Goal: Transaction & Acquisition: Purchase product/service

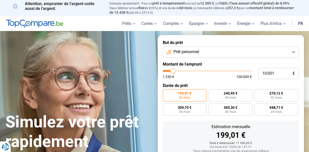
type input "8 500"
type input "8500"
type input "9 000"
type input "9000"
type input "9 250"
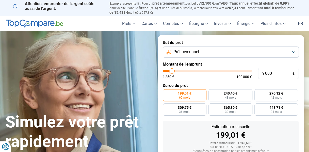
type input "9250"
type input "9 750"
type input "9750"
type input "10 000"
type input "10000"
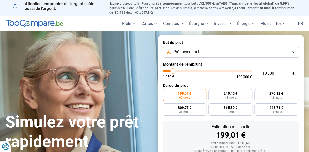
type input "10 500"
type input "10500"
type input "10 750"
type input "10750"
type input "11 250"
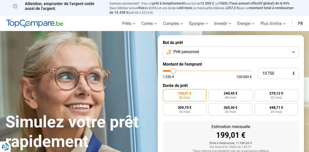
type input "11250"
type input "11 500"
type input "11500"
type input "11 750"
type input "11750"
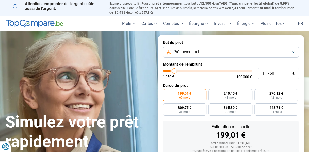
type input "12 000"
type input "12000"
type input "12 250"
type input "12250"
type input "12 500"
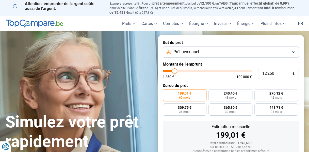
type input "12500"
type input "13 250"
type input "13250"
type input "14 250"
type input "14250"
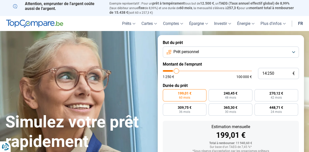
type input "15 000"
type input "15000"
type input "15 500"
type input "15500"
type input "16 500"
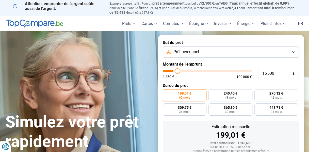
type input "16500"
type input "17 500"
type input "17500"
type input "17 750"
type input "17750"
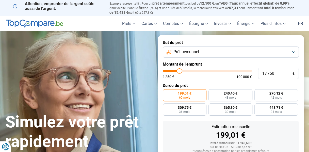
type input "18 250"
type input "18250"
type input "18 750"
type input "18750"
type input "20 250"
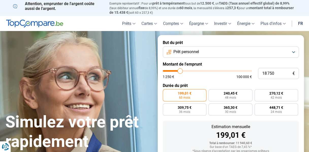
type input "20250"
type input "22 500"
type input "22500"
type input "24 500"
type input "24500"
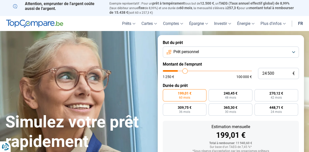
type input "26 500"
type input "26500"
type input "27 750"
type input "27750"
type input "29 000"
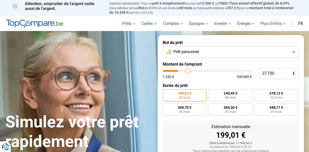
type input "29000"
type input "29 500"
type input "29500"
type input "29 750"
type input "29750"
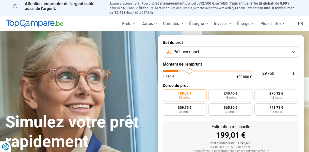
type input "30 000"
type input "30000"
type input "30 250"
type input "30250"
type input "30 500"
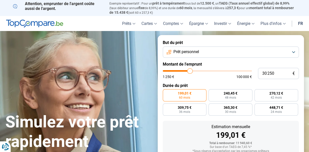
type input "30500"
type input "31 250"
type input "31250"
type input "32 500"
type input "32500"
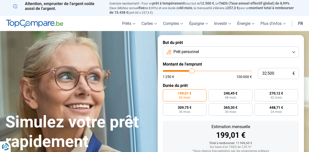
type input "35 750"
type input "35750"
type input "39 500"
type input "39500"
type input "43 750"
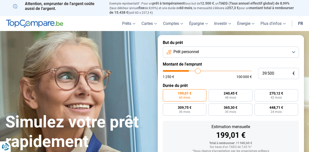
type input "43750"
type input "47 750"
type input "47750"
type input "52 750"
type input "52750"
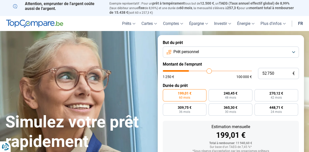
type input "53 000"
type input "53000"
type input "53 500"
type input "53500"
type input "54 000"
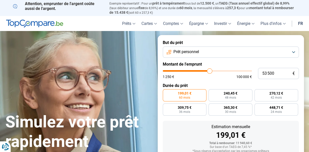
type input "54000"
type input "54 250"
type input "54250"
type input "55 500"
type input "55500"
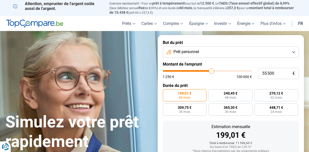
type input "56 000"
type input "56000"
type input "56 250"
type input "56250"
type input "56 750"
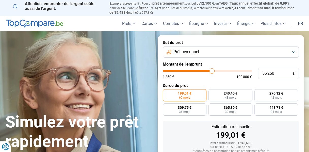
type input "56750"
type input "57 500"
type input "57500"
type input "57 750"
type input "57750"
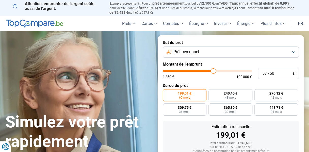
type input "58 500"
type input "58500"
type input "58 750"
type input "58750"
type input "59 000"
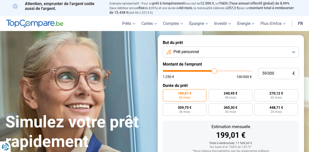
type input "59000"
type input "58 750"
type input "58750"
type input "58 000"
type input "58000"
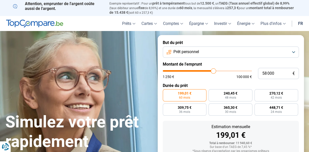
type input "56 000"
type input "56000"
type input "54 250"
type input "54250"
type input "53 000"
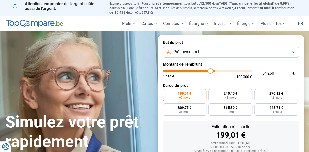
type input "53000"
type input "52 750"
type input "52750"
type input "52 000"
type input "52000"
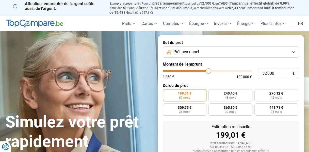
type input "51 750"
type input "51750"
type input "50 750"
type input "50750"
type input "50 500"
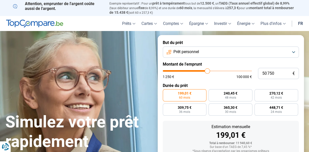
type input "50500"
type input "49 750"
type input "49750"
type input "49 250"
type input "49250"
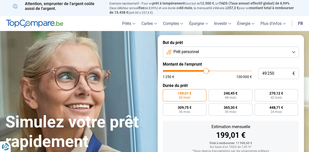
type input "48 750"
type input "48750"
type input "48 250"
type input "48250"
type input "47 000"
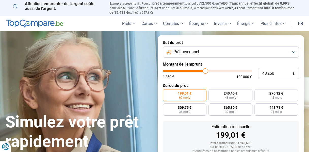
type input "47000"
type input "46 500"
type input "46500"
type input "46 000"
type input "46000"
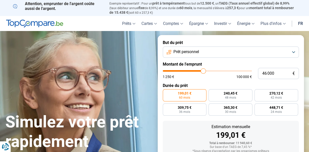
type input "45 500"
type input "45500"
type input "45 250"
type input "45250"
type input "44 750"
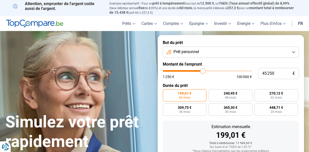
type input "44750"
type input "44 500"
type input "44500"
type input "43 750"
type input "43750"
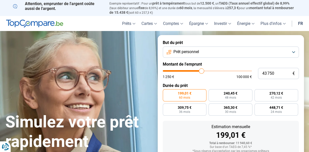
type input "43 000"
type input "43000"
type input "42 750"
type input "42750"
type input "42 500"
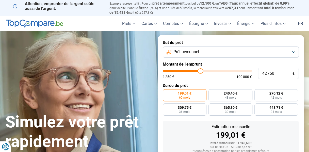
type input "42500"
type input "42 000"
type input "42000"
type input "41 000"
type input "41000"
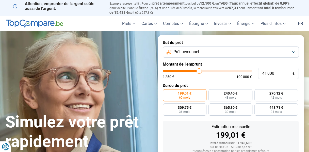
type input "40 250"
type input "40250"
type input "39 000"
type input "39000"
type input "37 500"
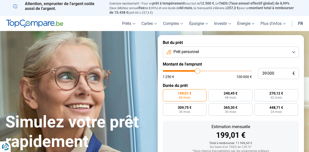
type input "37500"
type input "36 500"
type input "36500"
type input "36 250"
type input "36250"
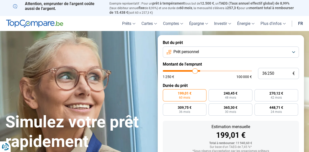
type input "36 000"
type input "36000"
type input "35 500"
type input "35500"
type input "35 000"
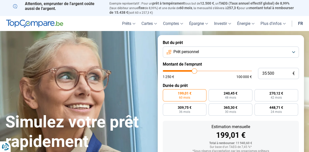
type input "35000"
type input "34 500"
type input "34500"
type input "33 500"
type input "33500"
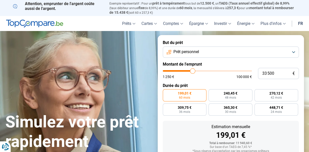
type input "32 750"
type input "32750"
type input "32 250"
type input "32250"
type input "32 000"
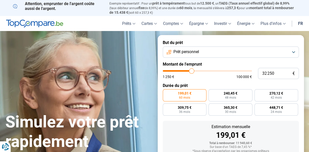
type input "32000"
type input "31 500"
type input "31500"
type input "30 500"
type input "30500"
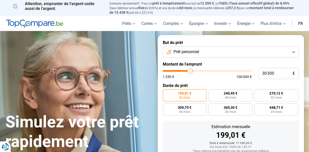
type input "29 750"
type input "29750"
type input "29 500"
type input "29500"
type input "28 500"
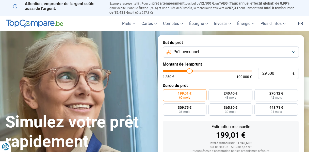
type input "28500"
type input "27 000"
type input "27000"
type input "26 500"
type input "26500"
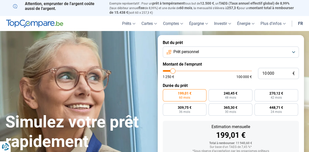
drag, startPoint x: 172, startPoint y: 71, endPoint x: 173, endPoint y: 80, distance: 9.7
click at [173, 72] on input "range" at bounding box center [207, 71] width 89 height 2
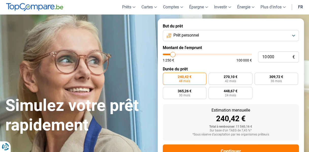
scroll to position [36, 0]
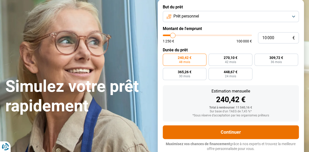
click at [228, 132] on button "Continuer" at bounding box center [231, 132] width 136 height 14
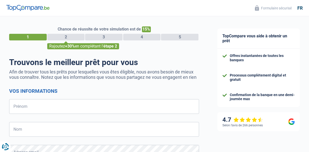
select select "32"
drag, startPoint x: 43, startPoint y: 81, endPoint x: 38, endPoint y: 69, distance: 12.7
drag, startPoint x: 38, startPoint y: 69, endPoint x: 156, endPoint y: 54, distance: 118.9
click at [156, 54] on div "Chance de réussite de votre simulation est de 15% 1 2 3 4 5 Rajoutez +30% en co…" at bounding box center [104, 149] width 190 height 246
click at [53, 106] on input "Prénom" at bounding box center [104, 106] width 190 height 15
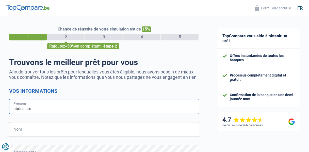
type input "abdeslam"
click at [29, 130] on input "Nom" at bounding box center [104, 129] width 190 height 15
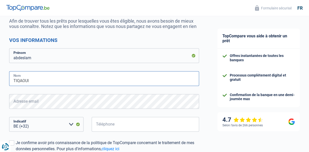
type input "TIQAOUI"
click at [40, 125] on select "BE (+32) LU (+352) Veuillez sélectionner une option" at bounding box center [46, 124] width 74 height 15
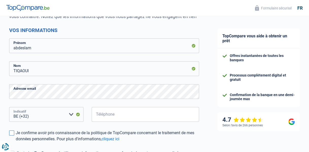
scroll to position [76, 0]
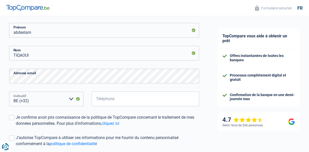
click at [34, 100] on select "BE (+32) LU (+352) Veuillez sélectionner une option" at bounding box center [46, 98] width 74 height 15
click at [30, 101] on select "BE (+32) LU (+352) Veuillez sélectionner une option" at bounding box center [46, 98] width 74 height 15
click at [34, 101] on select "BE (+32) LU (+352) Veuillez sélectionner une option" at bounding box center [46, 98] width 74 height 15
click at [32, 100] on select "BE (+32) LU (+352) Veuillez sélectionner une option" at bounding box center [46, 98] width 74 height 15
click at [25, 101] on select "BE (+32) LU (+352) Veuillez sélectionner une option" at bounding box center [46, 98] width 74 height 15
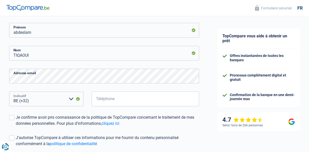
click at [9, 92] on select "BE (+32) LU (+352) Veuillez sélectionner une option" at bounding box center [46, 98] width 74 height 15
click at [33, 101] on select "BE (+32) LU (+352) Veuillez sélectionner une option" at bounding box center [46, 98] width 74 height 15
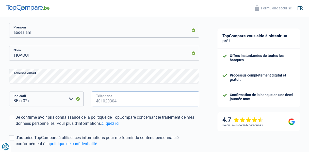
click at [124, 103] on input "Téléphone" at bounding box center [145, 98] width 107 height 15
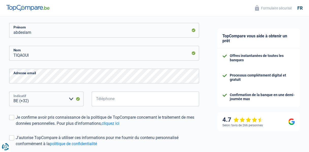
click at [71, 100] on select "BE (+32) LU (+352) Veuillez sélectionner une option" at bounding box center [46, 98] width 74 height 15
click at [77, 98] on select "BE (+32) LU (+352) Veuillez sélectionner une option" at bounding box center [46, 98] width 74 height 15
click at [77, 99] on select "BE (+32) LU (+352) Veuillez sélectionner une option" at bounding box center [46, 98] width 74 height 15
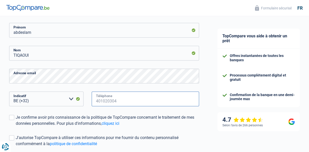
click at [118, 99] on input "Téléphone" at bounding box center [145, 98] width 107 height 15
type input "0"
click at [120, 103] on input "Téléphone" at bounding box center [145, 98] width 107 height 15
click at [115, 100] on input "Téléphone" at bounding box center [145, 98] width 107 height 15
click at [116, 101] on input "Téléphone" at bounding box center [145, 98] width 107 height 15
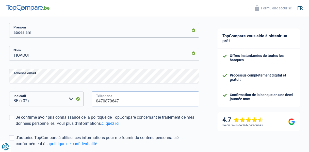
type input "0470870647"
click at [13, 119] on span at bounding box center [11, 117] width 5 height 5
click at [16, 127] on input "Je confirme avoir pris connaissance de la politique de TopCompare concernant le…" at bounding box center [16, 127] width 0 height 0
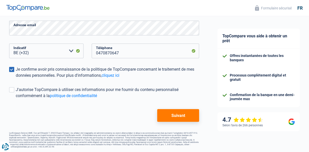
scroll to position [125, 0]
click at [14, 89] on label "J'autorise TopCompare à utiliser ces informations pour me fournir du contenu pe…" at bounding box center [104, 93] width 190 height 12
click at [16, 99] on input "J'autorise TopCompare à utiliser ces informations pour me fournir du contenu pe…" at bounding box center [16, 99] width 0 height 0
click at [111, 76] on link "cliquez ici" at bounding box center [111, 75] width 18 height 5
click at [178, 115] on button "Suivant" at bounding box center [178, 115] width 42 height 13
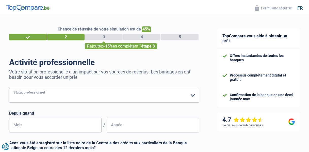
click at [39, 100] on select "Ouvrier Employé privé Employé public Invalide Indépendant Pensionné Chômeur Mut…" at bounding box center [104, 95] width 190 height 15
select select "retired"
click at [9, 88] on select "Ouvrier Employé privé Employé public Invalide Indépendant Pensionné Chômeur Mut…" at bounding box center [104, 95] width 190 height 15
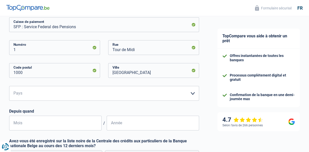
scroll to position [102, 0]
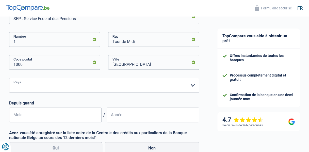
click at [42, 86] on select "Belgique Luxembourg Veuillez sélectionner une option" at bounding box center [104, 85] width 190 height 15
select select "BE"
click at [9, 78] on select "Belgique Luxembourg Veuillez sélectionner une option" at bounding box center [104, 85] width 190 height 15
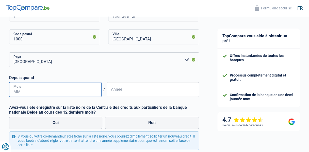
click at [17, 91] on input "Mois" at bounding box center [55, 89] width 92 height 15
type input "07"
type input "2011"
click at [149, 122] on label "Non" at bounding box center [152, 123] width 94 height 12
click at [149, 122] on input "Non" at bounding box center [152, 123] width 94 height 12
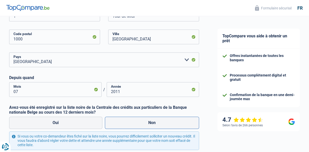
radio input "true"
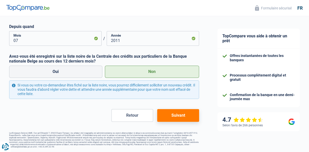
scroll to position [179, 0]
click at [177, 114] on button "Suivant" at bounding box center [178, 115] width 42 height 13
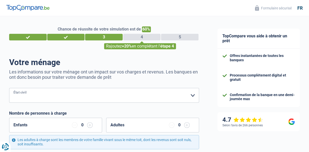
click at [43, 97] on select "Célibataire Marié(e) Cohabitant(e) légal(e) Divorcé(e) Veuf(ve) Séparé (de fait…" at bounding box center [104, 95] width 190 height 15
select select "widowed"
click at [9, 88] on select "Célibataire Marié(e) Cohabitant(e) légal(e) Divorcé(e) Veuf(ve) Séparé (de fait…" at bounding box center [104, 95] width 190 height 15
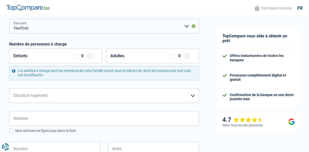
scroll to position [76, 0]
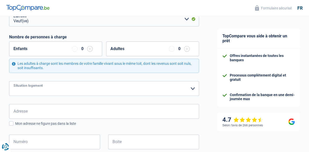
click at [55, 88] on select "Locataire Propriétaire avec prêt hypothécaire Propriétaire sans prêt hypothécai…" at bounding box center [104, 88] width 190 height 15
select select "liveWithParents"
click at [9, 81] on select "Locataire Propriétaire avec prêt hypothécaire Propriétaire sans prêt hypothécai…" at bounding box center [104, 88] width 190 height 15
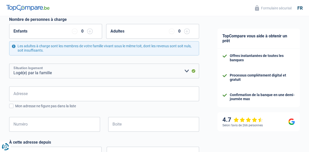
scroll to position [102, 0]
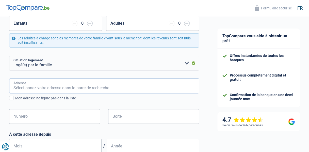
click at [39, 87] on input "Adresse" at bounding box center [104, 85] width 190 height 15
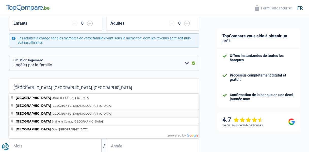
type input "Avenue des Chênes, 1301, Wavre, BE"
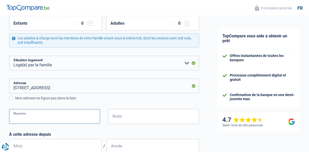
click at [43, 120] on input "Numéro" at bounding box center [54, 116] width 91 height 15
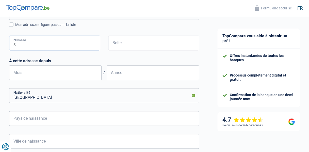
scroll to position [178, 0]
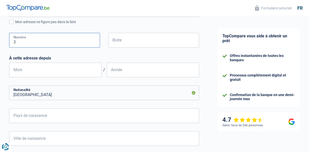
type input "3"
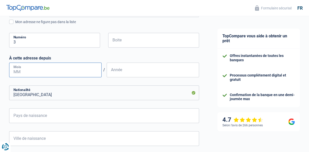
click at [27, 71] on input "Mois" at bounding box center [55, 69] width 92 height 15
type input "07"
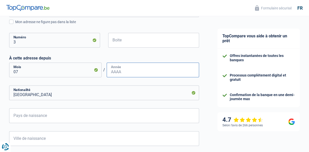
click at [109, 73] on input "Année" at bounding box center [153, 69] width 92 height 15
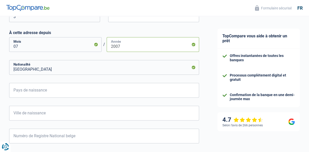
type input "2007"
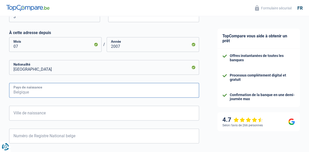
click at [56, 92] on input "Pays de naissance" at bounding box center [104, 90] width 190 height 15
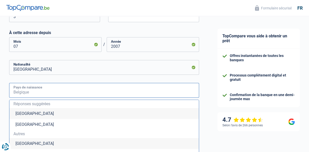
type input "m"
type input "a"
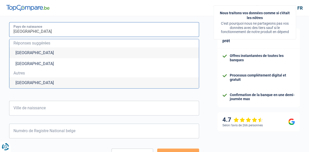
scroll to position [279, 0]
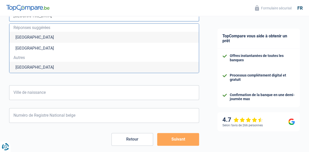
type input "maroc"
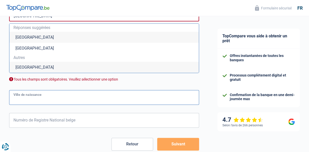
click at [56, 93] on input "Ville de naissance" at bounding box center [104, 97] width 190 height 15
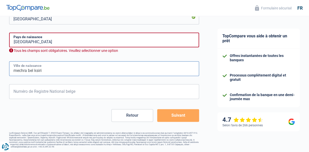
type input "mechra bel ksiri"
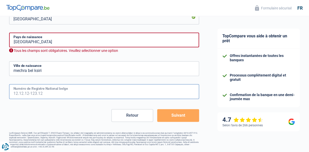
click at [15, 88] on input "Numéro de Registre National belge" at bounding box center [104, 91] width 190 height 15
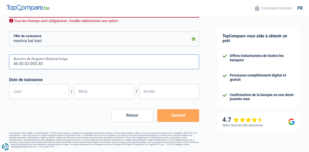
scroll to position [284, 0]
type input "46.00.02-003.30"
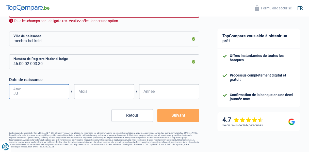
click at [32, 91] on input "Jour" at bounding box center [39, 91] width 60 height 15
type input "11"
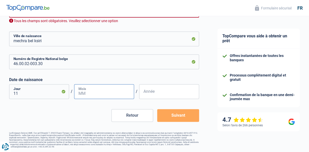
click at [82, 94] on input "Mois" at bounding box center [104, 91] width 60 height 15
type input "08"
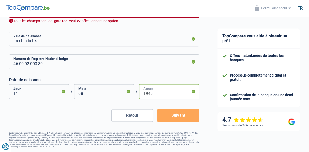
type input "1946"
click at [186, 114] on button "Suivant" at bounding box center [178, 115] width 42 height 13
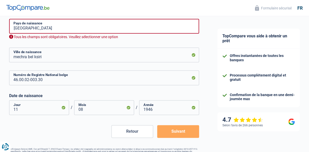
click at [177, 130] on button "Suivant" at bounding box center [178, 131] width 42 height 13
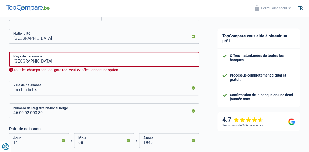
scroll to position [191, 0]
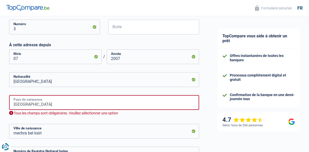
click at [20, 106] on input "maroc" at bounding box center [104, 102] width 190 height 15
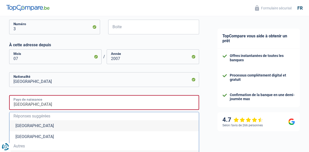
click at [17, 104] on input "maroc" at bounding box center [104, 102] width 190 height 15
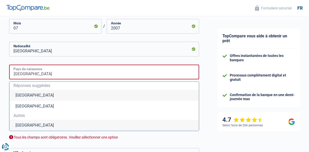
scroll to position [242, 0]
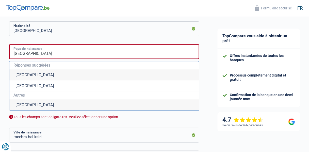
type input "Maroc"
click at [24, 94] on span "Autres" at bounding box center [103, 95] width 181 height 4
click at [23, 104] on li "Maroc" at bounding box center [104, 104] width 190 height 11
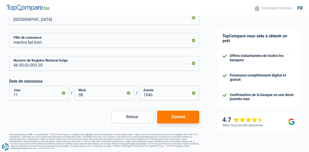
scroll to position [278, 0]
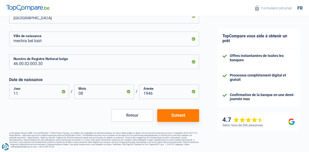
click at [173, 113] on button "Suivant" at bounding box center [178, 115] width 42 height 13
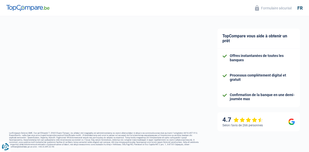
select select "pension"
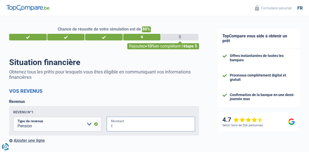
click at [143, 126] on input "Montant" at bounding box center [154, 124] width 82 height 15
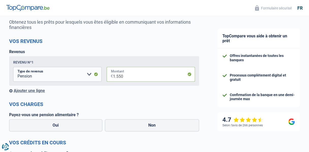
scroll to position [51, 0]
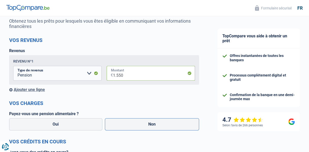
type input "1.550"
click at [162, 127] on label "Non" at bounding box center [152, 124] width 94 height 12
click at [162, 127] on input "Non" at bounding box center [152, 124] width 94 height 12
radio input "true"
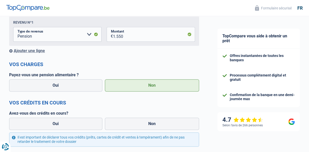
scroll to position [102, 0]
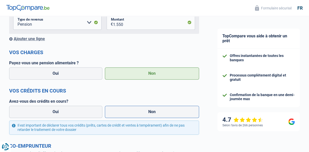
click at [152, 111] on label "Non" at bounding box center [152, 112] width 94 height 12
drag, startPoint x: 152, startPoint y: 111, endPoint x: 145, endPoint y: 113, distance: 7.7
click at [145, 113] on label "Non" at bounding box center [152, 112] width 94 height 12
click at [145, 113] on input "Non" at bounding box center [152, 112] width 94 height 12
radio input "true"
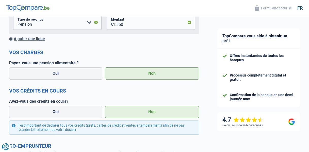
click at [145, 113] on label "Non" at bounding box center [152, 112] width 94 height 12
click at [145, 113] on input "Non" at bounding box center [152, 112] width 94 height 12
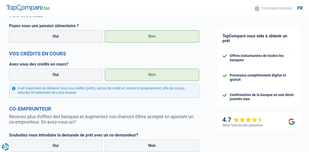
scroll to position [152, 0]
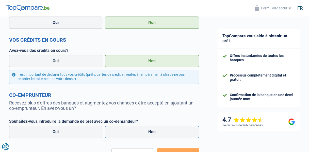
click at [160, 133] on label "Non" at bounding box center [152, 132] width 94 height 12
click at [160, 133] on input "Non" at bounding box center [152, 132] width 94 height 12
radio input "true"
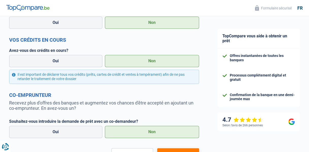
click at [153, 134] on label "Non" at bounding box center [152, 132] width 94 height 12
click at [153, 134] on input "Non" at bounding box center [152, 132] width 94 height 12
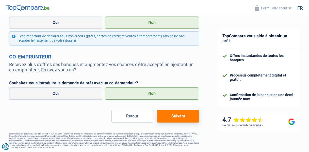
scroll to position [194, 0]
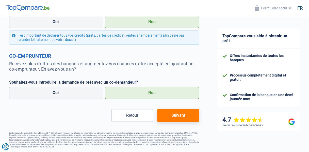
click at [179, 112] on button "Suivant" at bounding box center [178, 115] width 42 height 13
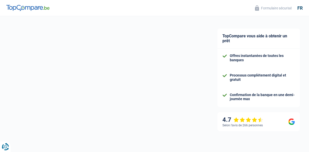
select select "48"
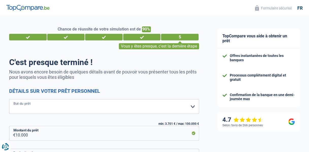
click at [58, 104] on select "Confort maison: meubles, textile, peinture, électroménager, outillage non-profe…" at bounding box center [104, 106] width 190 height 15
drag, startPoint x: 52, startPoint y: 107, endPoint x: 43, endPoint y: 106, distance: 9.2
click at [51, 107] on select "Confort maison: meubles, textile, peinture, électroménager, outillage non-profe…" at bounding box center [104, 106] width 190 height 15
select select "medical"
click at [9, 100] on select "Confort maison: meubles, textile, peinture, électroménager, outillage non-profe…" at bounding box center [104, 106] width 190 height 15
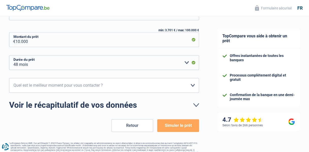
scroll to position [102, 0]
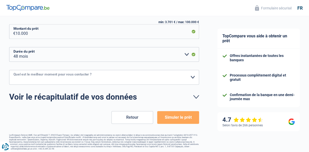
click at [19, 77] on select "10h-12h 12h-14h 14h-16h 16h-18h Veuillez sélectionner une option" at bounding box center [104, 77] width 190 height 15
select select "14-16"
click at [9, 70] on select "10h-12h 12h-14h 14h-16h 16h-18h Veuillez sélectionner une option" at bounding box center [104, 77] width 190 height 15
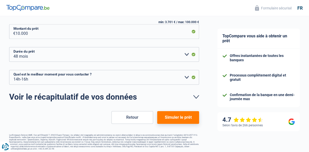
click at [170, 117] on button "Simuler le prêt" at bounding box center [178, 117] width 42 height 13
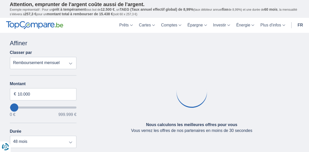
type input "5.000"
select select "36"
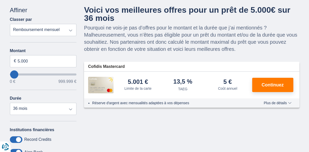
scroll to position [25, 0]
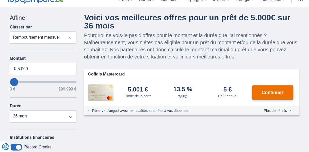
click at [270, 96] on button "Continuez" at bounding box center [272, 92] width 41 height 14
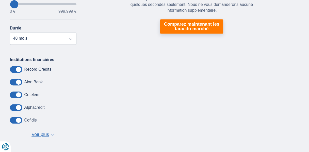
scroll to position [127, 0]
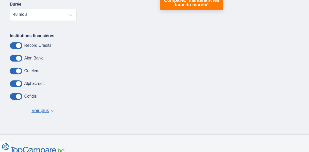
click at [36, 112] on span "Voir plus" at bounding box center [40, 110] width 18 height 7
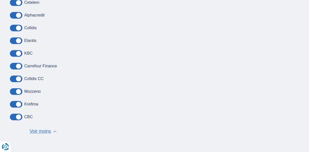
scroll to position [203, 0]
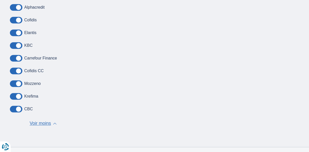
click at [29, 58] on label "Carrefour Finance" at bounding box center [40, 58] width 33 height 5
click at [18, 56] on span at bounding box center [16, 58] width 12 height 7
click at [0, 0] on input "checkbox" at bounding box center [0, 0] width 0 height 0
click at [14, 57] on span at bounding box center [16, 58] width 12 height 7
click at [0, 0] on input "checkbox" at bounding box center [0, 0] width 0 height 0
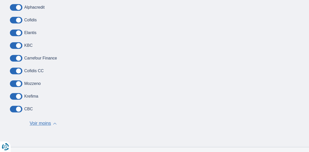
click at [18, 6] on span at bounding box center [16, 7] width 12 height 7
click at [0, 0] on input "checkbox" at bounding box center [0, 0] width 0 height 0
click at [18, 19] on span at bounding box center [16, 20] width 12 height 7
click at [0, 0] on input "checkbox" at bounding box center [0, 0] width 0 height 0
click at [18, 45] on span at bounding box center [16, 45] width 12 height 7
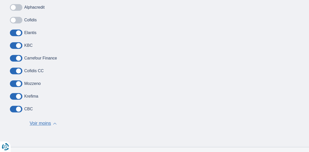
click at [0, 0] on input "checkbox" at bounding box center [0, 0] width 0 height 0
click at [22, 70] on span at bounding box center [16, 71] width 12 height 7
click at [0, 0] on input "checkbox" at bounding box center [0, 0] width 0 height 0
click at [19, 85] on span at bounding box center [16, 83] width 12 height 7
click at [0, 0] on input "checkbox" at bounding box center [0, 0] width 0 height 0
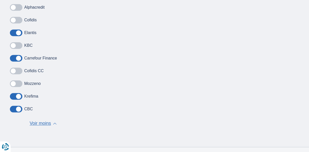
click at [18, 94] on span at bounding box center [16, 96] width 12 height 7
click at [0, 0] on input "checkbox" at bounding box center [0, 0] width 0 height 0
click at [19, 107] on span at bounding box center [16, 109] width 12 height 7
click at [0, 0] on input "checkbox" at bounding box center [0, 0] width 0 height 0
click at [13, 7] on span at bounding box center [16, 7] width 12 height 7
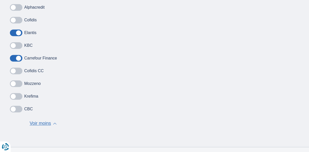
click at [0, 0] on input "checkbox" at bounding box center [0, 0] width 0 height 0
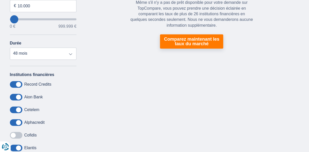
scroll to position [76, 0]
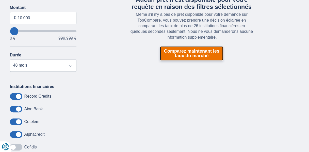
click at [171, 55] on link "Comparez maintenant les taux du marché" at bounding box center [191, 53] width 63 height 14
